Goal: Task Accomplishment & Management: Use online tool/utility

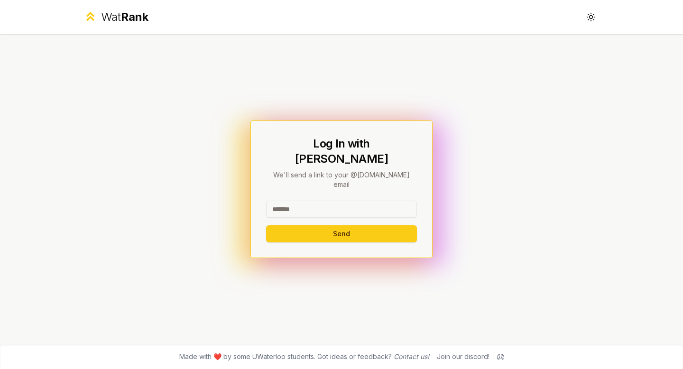
click at [312, 201] on input at bounding box center [341, 209] width 151 height 17
type input "*****"
click at [320, 225] on button "Send" at bounding box center [341, 233] width 151 height 17
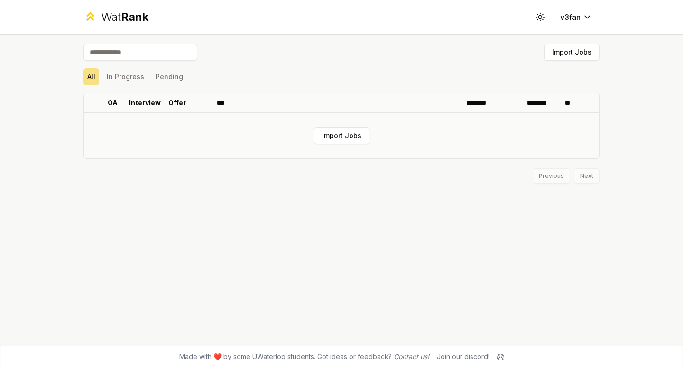
click at [344, 125] on td "Import Jobs" at bounding box center [341, 136] width 515 height 46
click at [344, 136] on button "Import Jobs" at bounding box center [341, 135] width 55 height 17
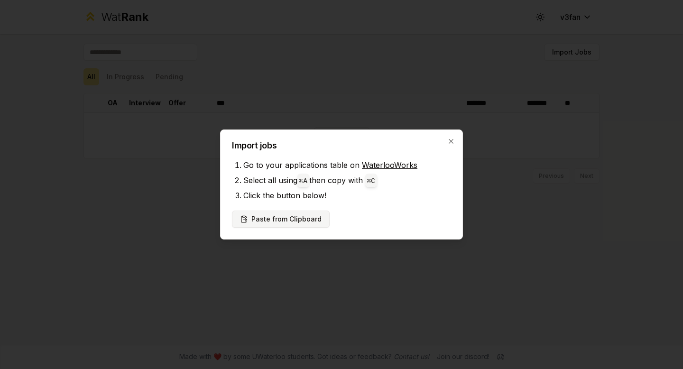
click at [315, 217] on button "Paste from Clipboard" at bounding box center [281, 219] width 98 height 17
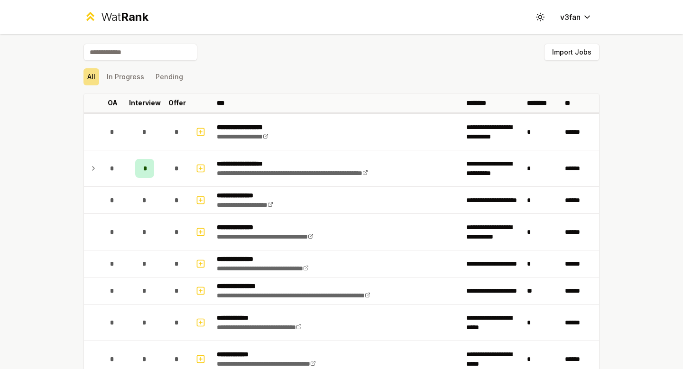
click at [564, 64] on div "Import Jobs" at bounding box center [341, 54] width 516 height 21
click at [564, 55] on button "Import Jobs" at bounding box center [571, 52] width 55 height 17
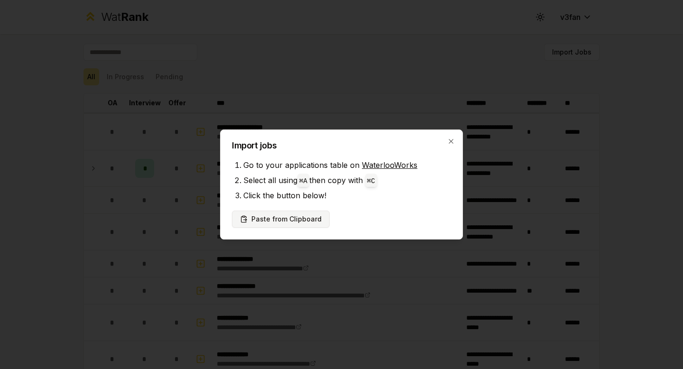
click at [294, 220] on button "Paste from Clipboard" at bounding box center [281, 219] width 98 height 17
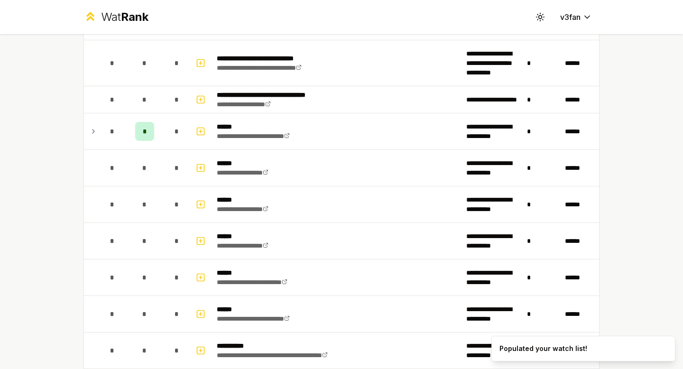
scroll to position [1166, 0]
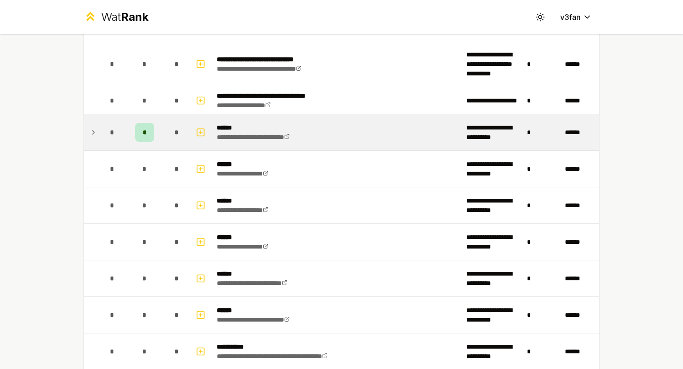
click at [143, 131] on span "*" at bounding box center [145, 132] width 4 height 9
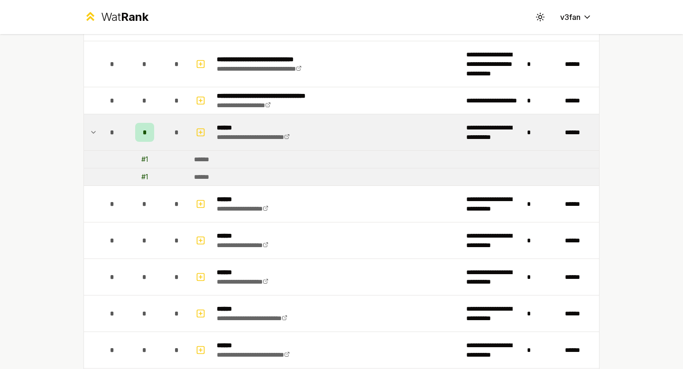
click at [145, 158] on div "# 1" at bounding box center [144, 159] width 7 height 9
click at [210, 159] on div "******" at bounding box center [204, 159] width 21 height 9
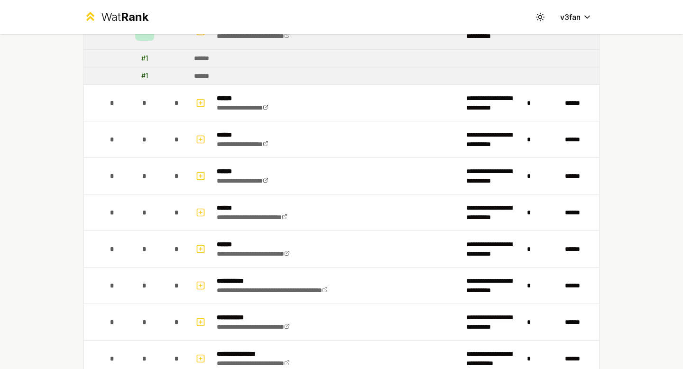
scroll to position [1257, 0]
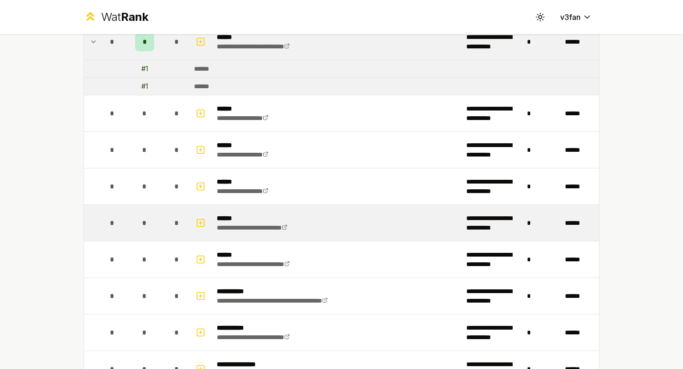
click at [147, 223] on div "*" at bounding box center [144, 222] width 19 height 19
click at [206, 224] on button "button" at bounding box center [200, 222] width 13 height 15
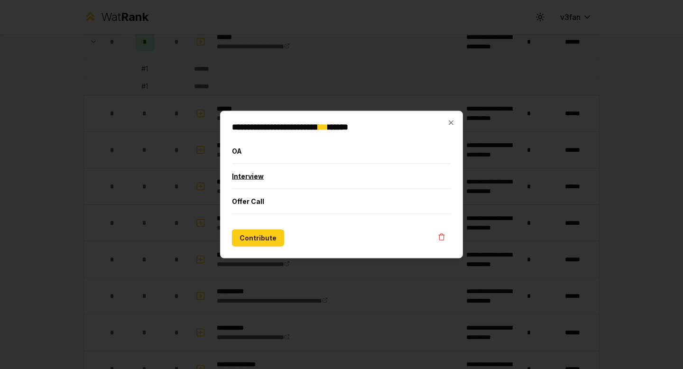
click at [254, 172] on button "Interview" at bounding box center [341, 176] width 219 height 25
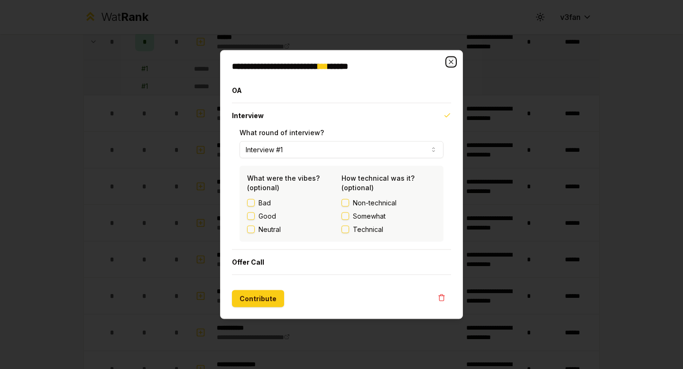
click at [450, 61] on icon "button" at bounding box center [451, 62] width 8 height 8
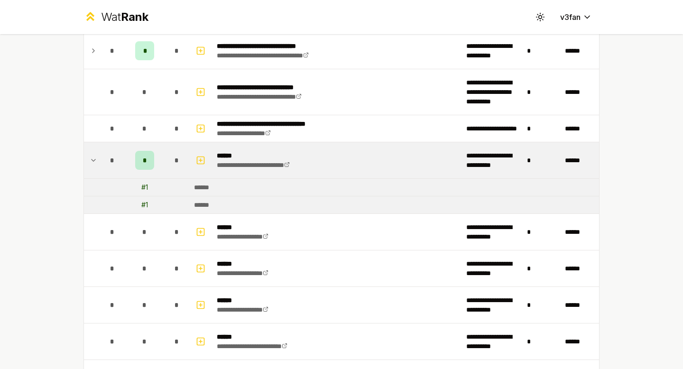
scroll to position [1094, 0]
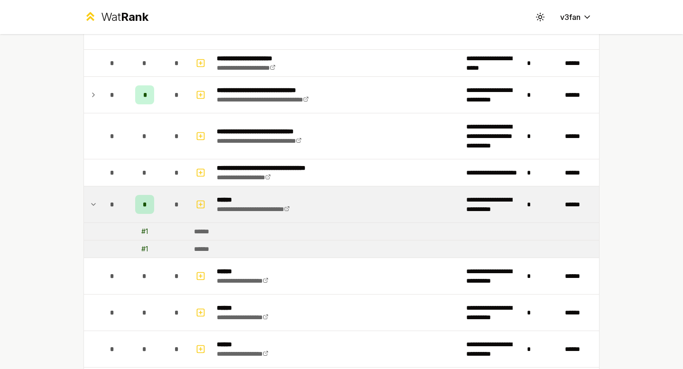
click at [147, 230] on div "# 1" at bounding box center [144, 231] width 7 height 9
click at [236, 199] on p "******" at bounding box center [265, 199] width 97 height 9
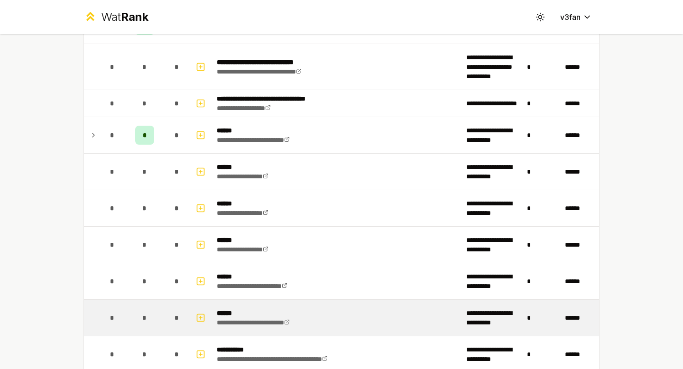
scroll to position [1145, 0]
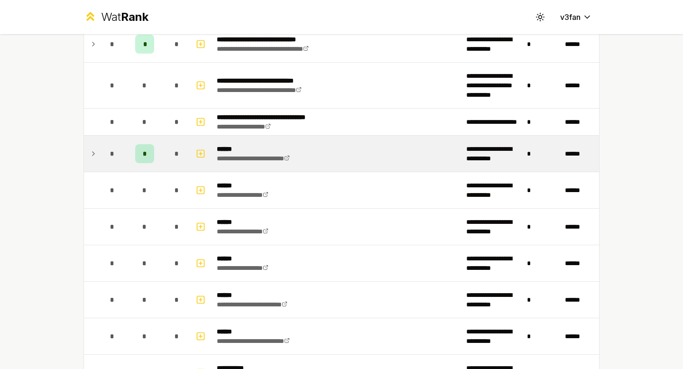
click at [90, 153] on icon at bounding box center [94, 153] width 8 height 11
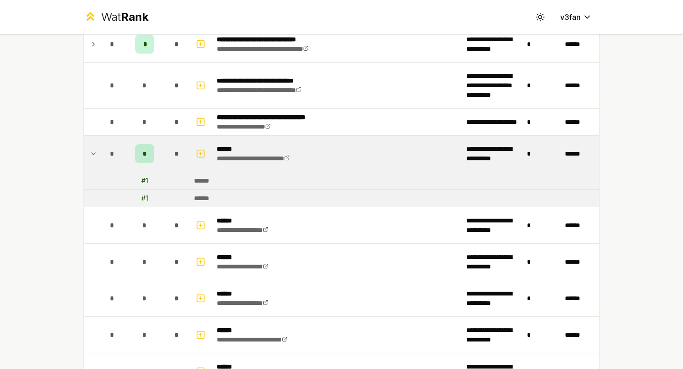
click at [90, 154] on icon at bounding box center [94, 153] width 8 height 11
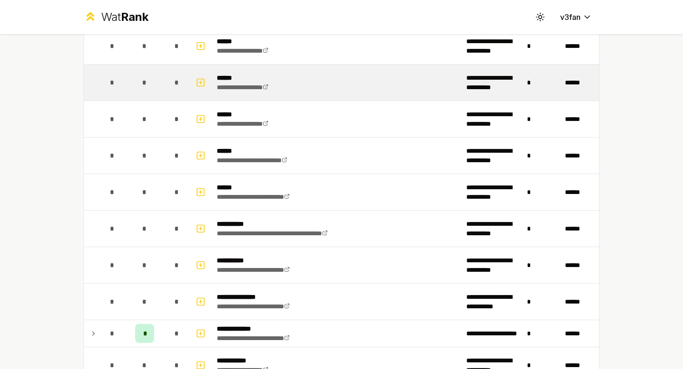
scroll to position [1292, 0]
